Goal: Register for event/course

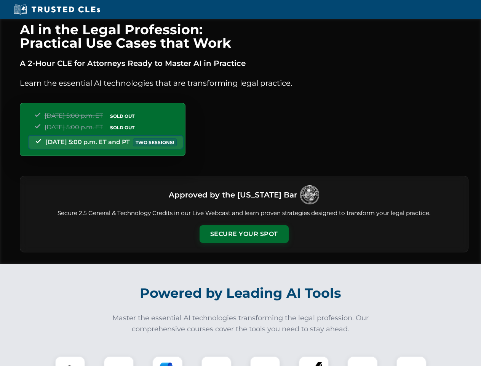
click at [244, 234] on button "Secure Your Spot" at bounding box center [244, 234] width 89 height 18
click at [70, 361] on img at bounding box center [70, 371] width 22 height 22
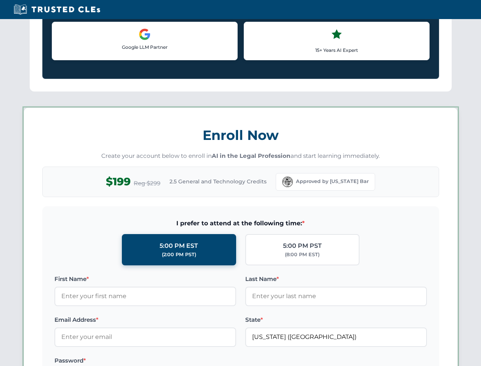
click at [168, 361] on label "Password *" at bounding box center [145, 360] width 182 height 9
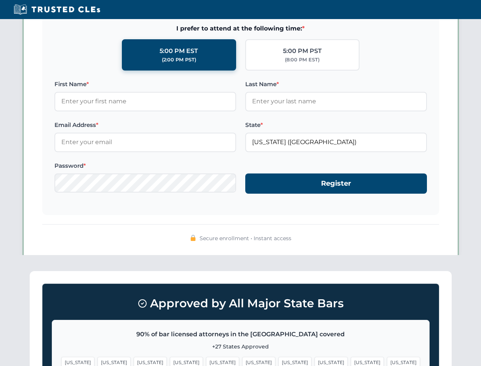
click at [351, 361] on span "[US_STATE]" at bounding box center [367, 361] width 33 height 11
